Goal: Information Seeking & Learning: Learn about a topic

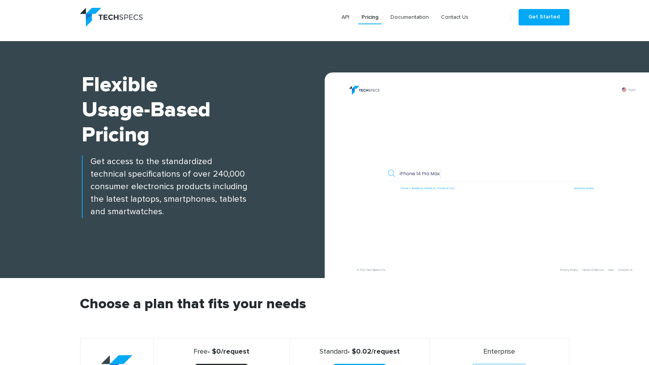
scroll to position [235, 0]
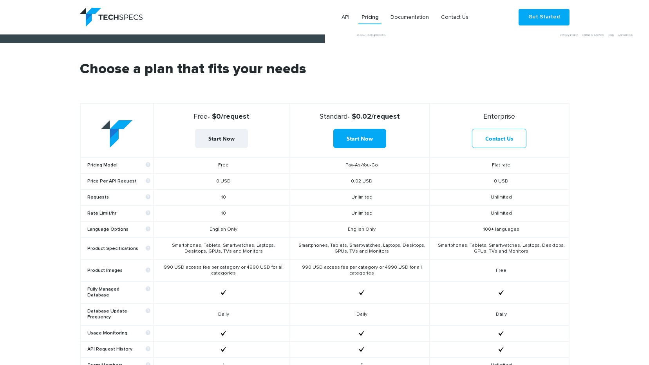
click at [214, 232] on td "English Only" at bounding box center [222, 230] width 136 height 16
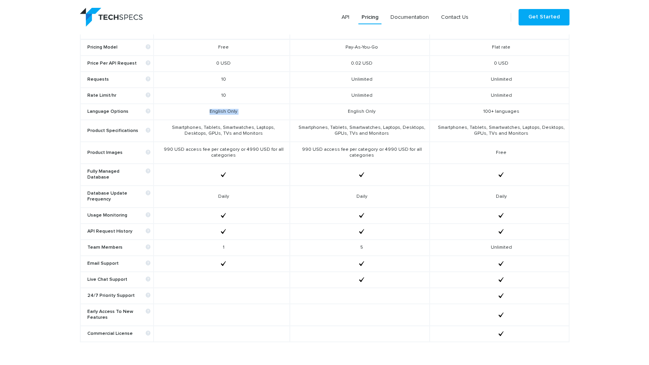
scroll to position [274, 0]
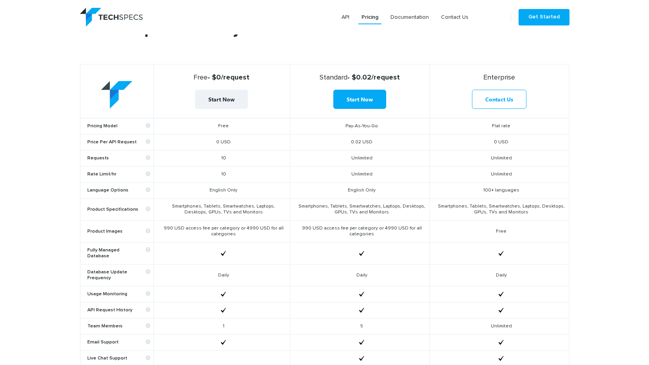
click at [207, 210] on td "Smartphones, Tablets, Smartwatches, Laptops, Desktops, GPUs, TVs and Monitors" at bounding box center [222, 210] width 136 height 22
click at [265, 233] on td "990 USD access fee per category or 4990 USD for all categories" at bounding box center [222, 232] width 136 height 22
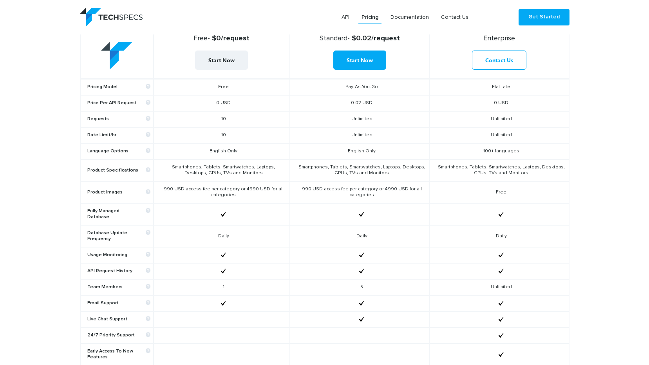
scroll to position [0, 0]
